Goal: Information Seeking & Learning: Learn about a topic

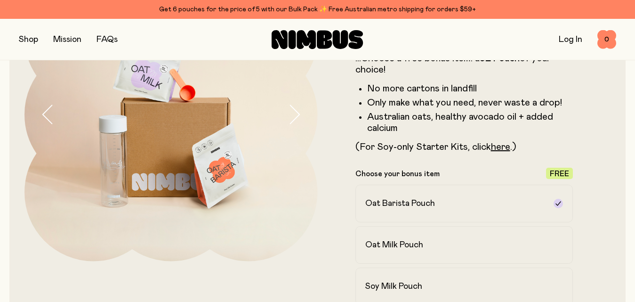
scroll to position [127, 0]
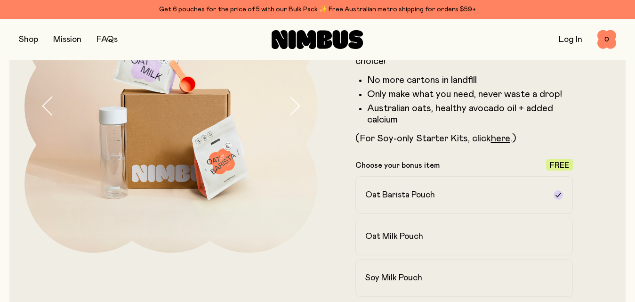
click at [113, 37] on link "FAQs" at bounding box center [107, 39] width 21 height 8
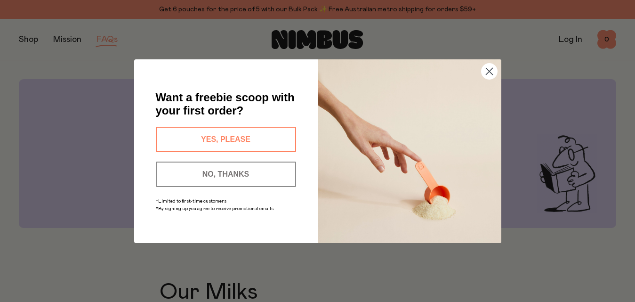
click at [251, 132] on button "YES, PLEASE" at bounding box center [226, 139] width 140 height 25
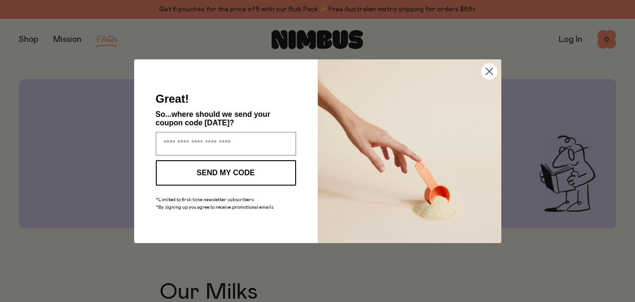
click at [487, 71] on circle "Close dialog" at bounding box center [489, 71] width 16 height 16
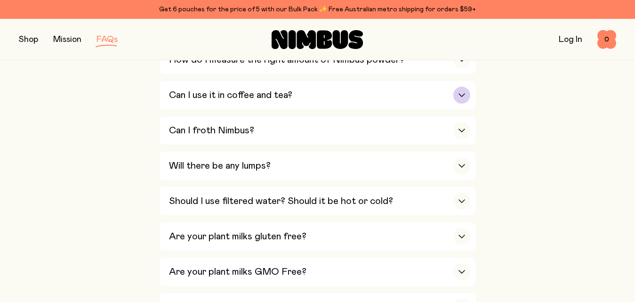
scroll to position [415, 0]
click at [295, 164] on div "Will there be any lumps?" at bounding box center [319, 165] width 301 height 28
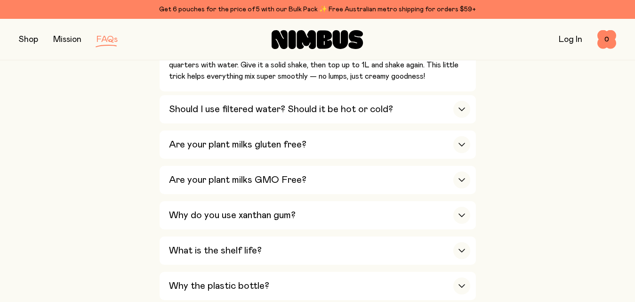
scroll to position [629, 0]
click at [272, 144] on h3 "Are your plant milks gluten free?" at bounding box center [238, 143] width 138 height 11
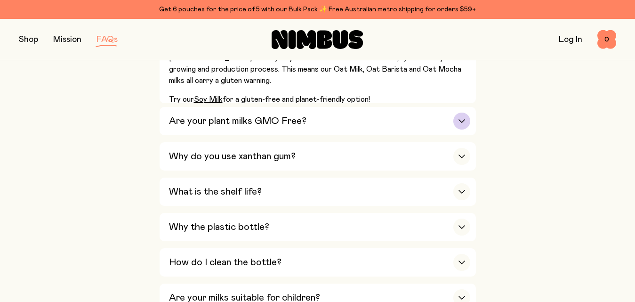
scroll to position [629, 0]
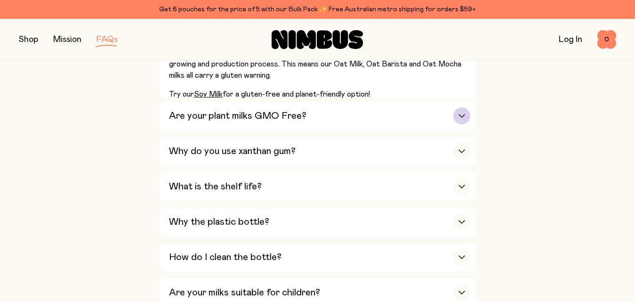
click at [284, 110] on h3 "Are your plant milks GMO Free?" at bounding box center [238, 115] width 138 height 11
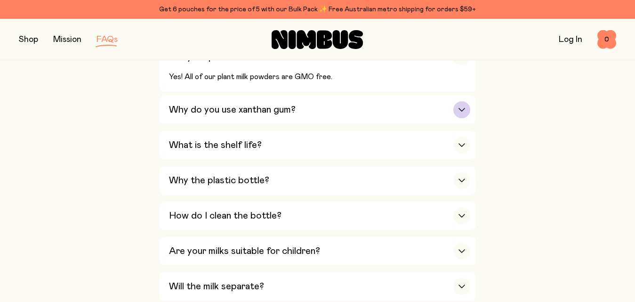
click at [273, 107] on h3 "Why do you use xanthan gum?" at bounding box center [232, 109] width 127 height 11
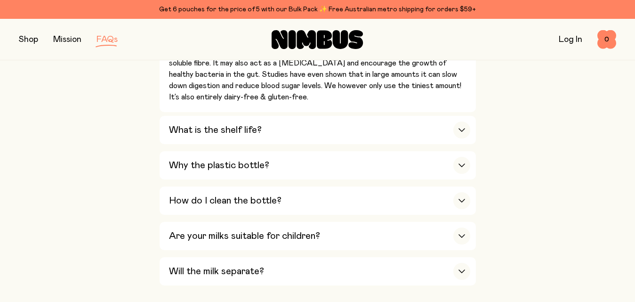
scroll to position [712, 0]
click at [250, 124] on h3 "What is the shelf life?" at bounding box center [215, 129] width 93 height 11
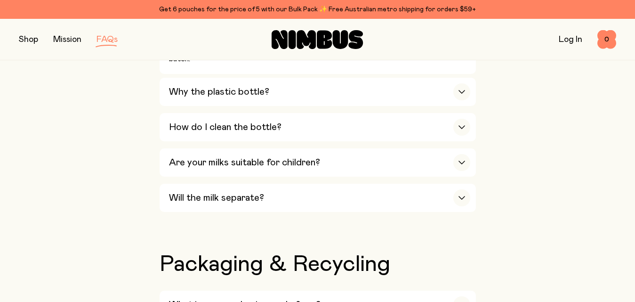
scroll to position [816, 0]
click at [269, 84] on div "Why the plastic bottle?" at bounding box center [319, 91] width 301 height 28
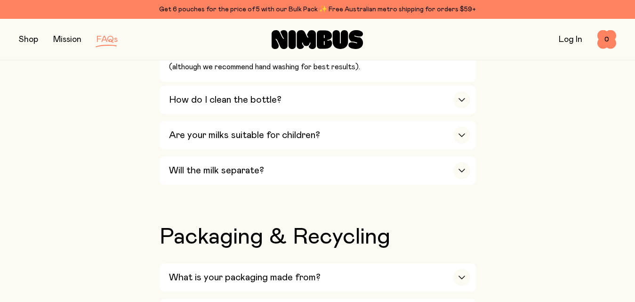
scroll to position [975, 0]
click at [331, 124] on div "Are your milks suitable for children?" at bounding box center [319, 135] width 301 height 28
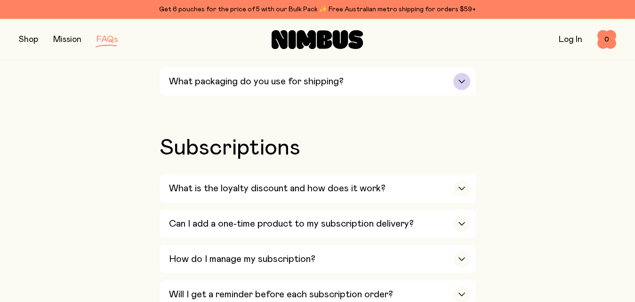
scroll to position [1075, 0]
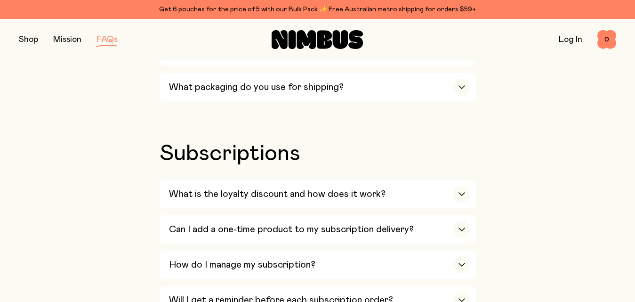
click at [32, 36] on button "button" at bounding box center [28, 39] width 19 height 13
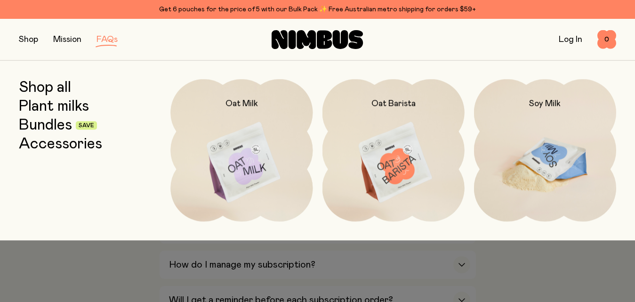
click at [504, 148] on img at bounding box center [545, 162] width 142 height 167
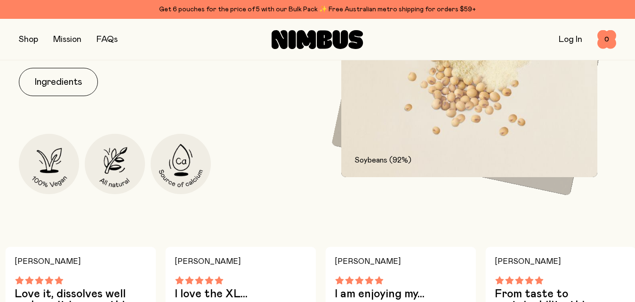
scroll to position [543, 0]
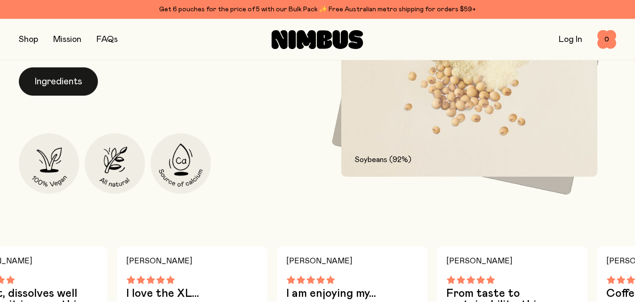
click at [59, 84] on button "Ingredients" at bounding box center [58, 81] width 79 height 28
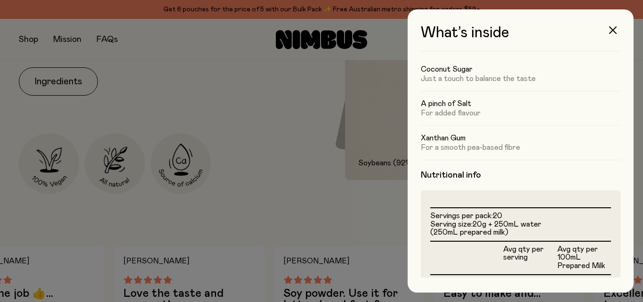
scroll to position [0, 0]
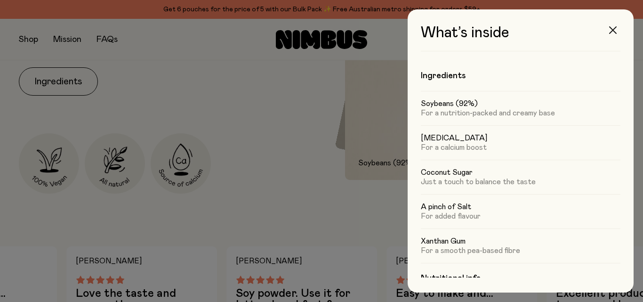
click at [614, 25] on button "button" at bounding box center [613, 30] width 23 height 23
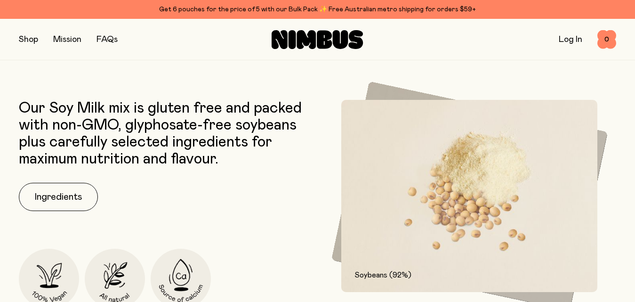
scroll to position [350, 0]
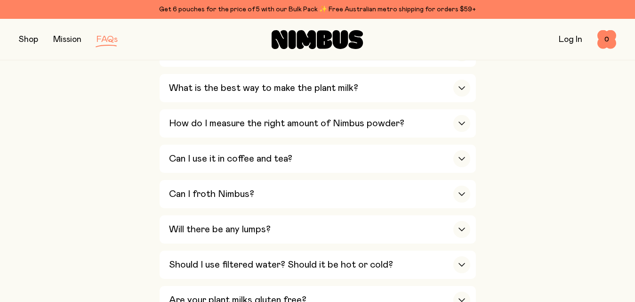
scroll to position [1075, 0]
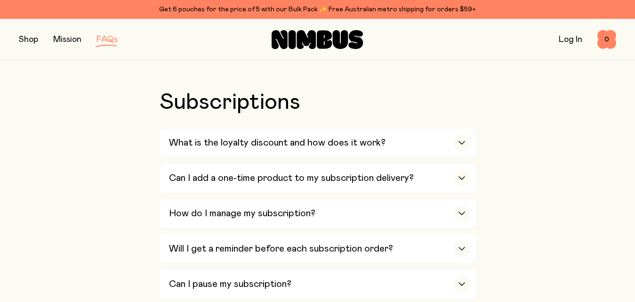
click at [29, 42] on button "button" at bounding box center [28, 39] width 19 height 13
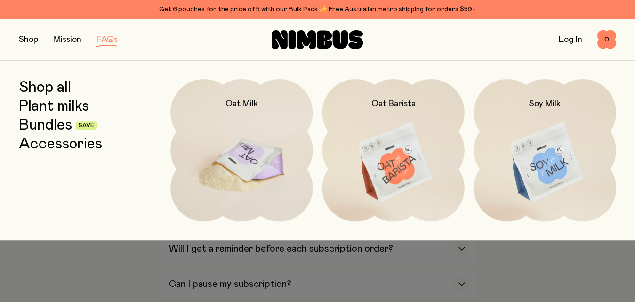
click at [288, 173] on img at bounding box center [242, 162] width 142 height 167
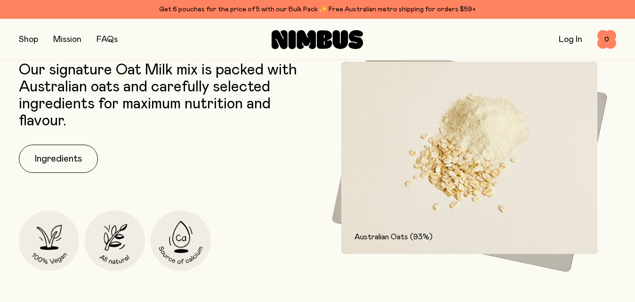
scroll to position [387, 0]
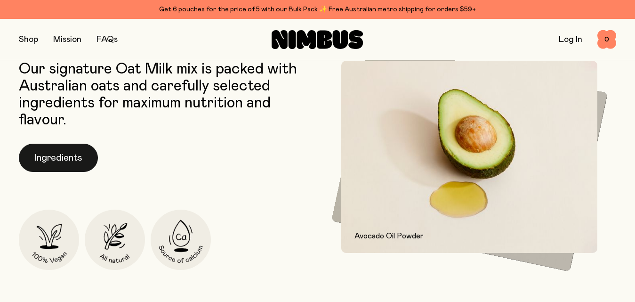
click at [59, 158] on button "Ingredients" at bounding box center [58, 158] width 79 height 28
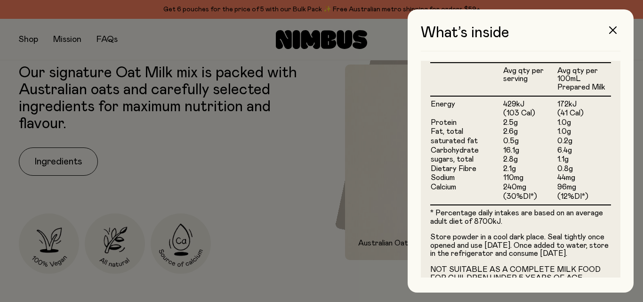
scroll to position [316, 0]
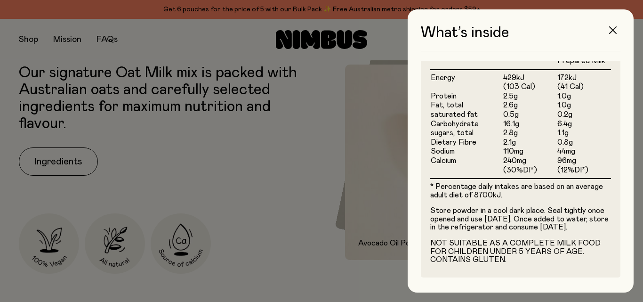
click at [616, 26] on button "button" at bounding box center [613, 30] width 23 height 23
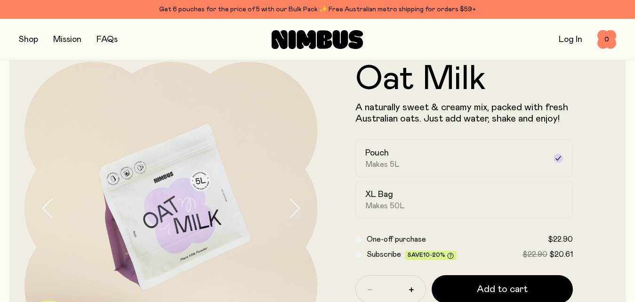
scroll to position [0, 0]
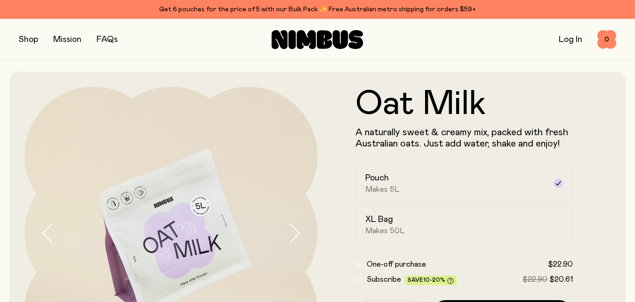
click at [38, 33] on button "button" at bounding box center [28, 39] width 19 height 13
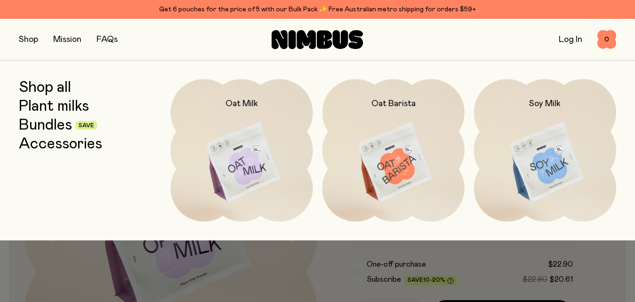
click at [434, 254] on div at bounding box center [317, 260] width 635 height 41
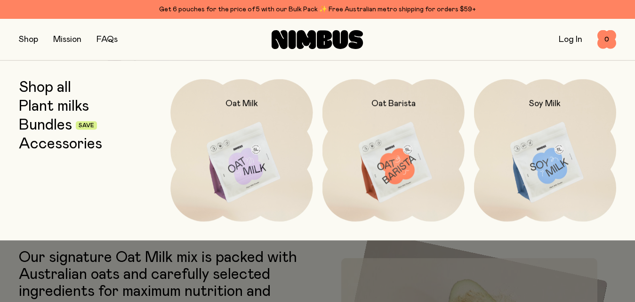
scroll to position [212, 0]
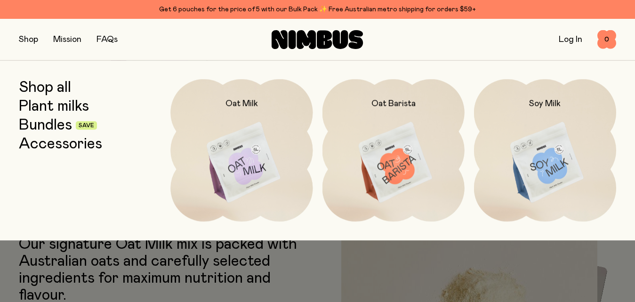
click at [30, 35] on button "button" at bounding box center [28, 39] width 19 height 13
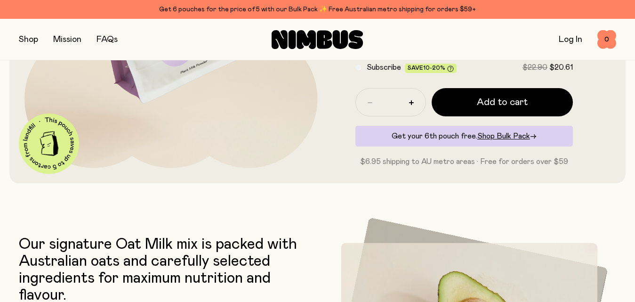
click at [30, 35] on button "button" at bounding box center [28, 39] width 19 height 13
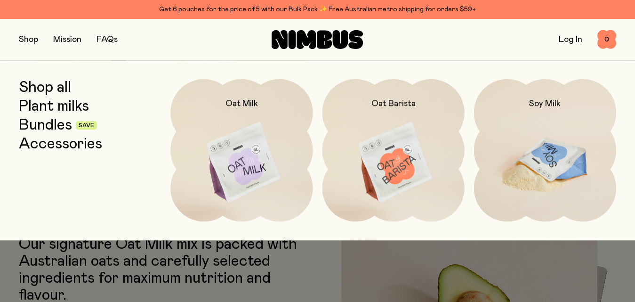
click at [605, 146] on img at bounding box center [545, 162] width 142 height 167
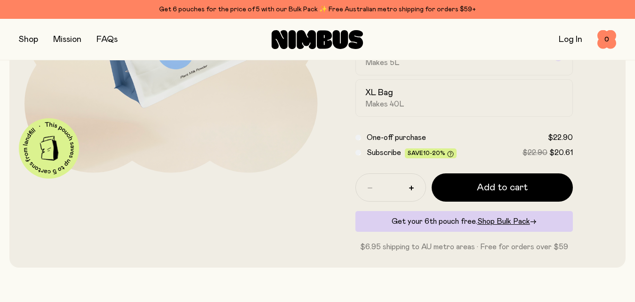
scroll to position [207, 0]
click at [490, 220] on span "Shop Bulk Pack" at bounding box center [504, 222] width 53 height 8
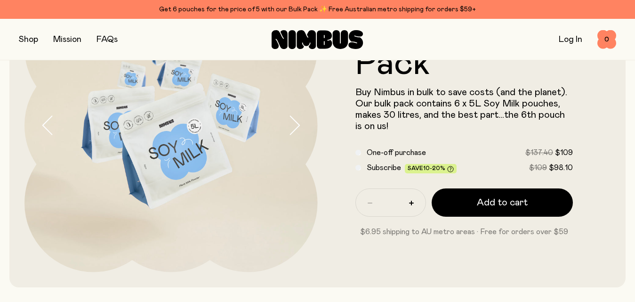
scroll to position [107, 0]
